Goal: Navigation & Orientation: Find specific page/section

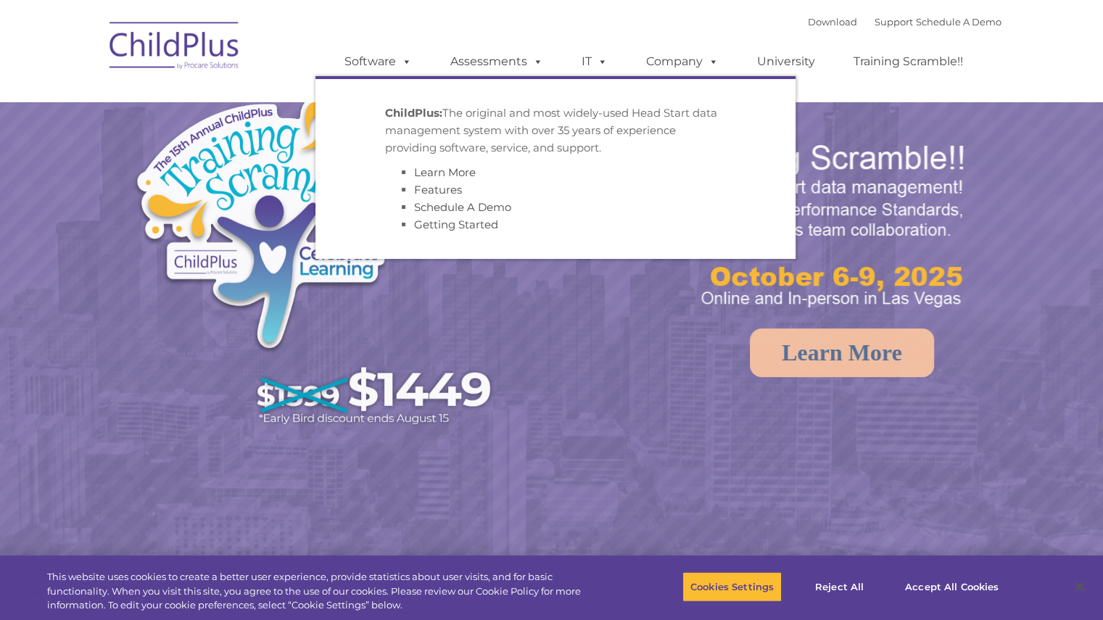
select select "MEDIUM"
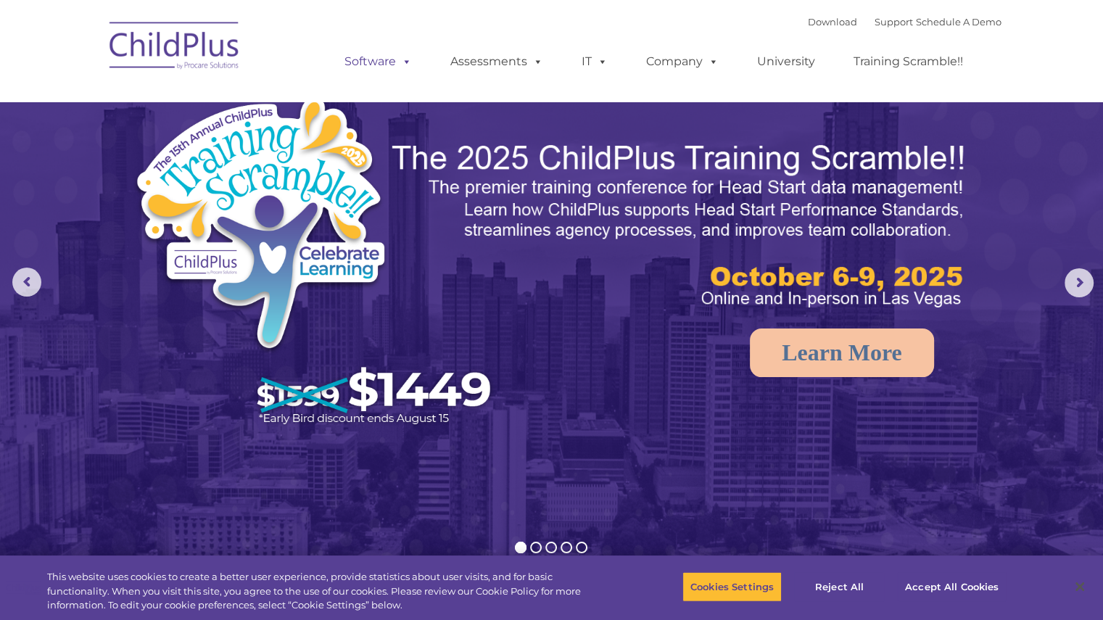
click at [405, 63] on span at bounding box center [404, 61] width 16 height 14
click at [405, 65] on span at bounding box center [404, 61] width 16 height 14
